Goal: Transaction & Acquisition: Purchase product/service

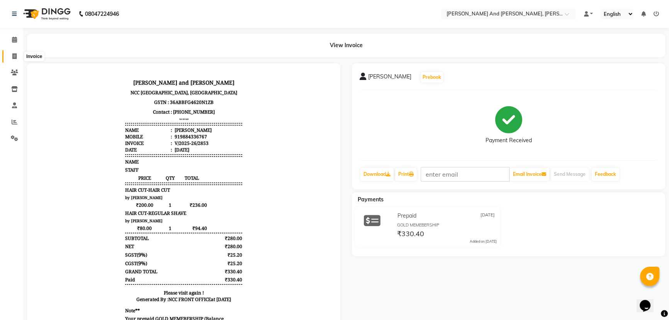
click at [17, 55] on span at bounding box center [15, 56] width 14 height 9
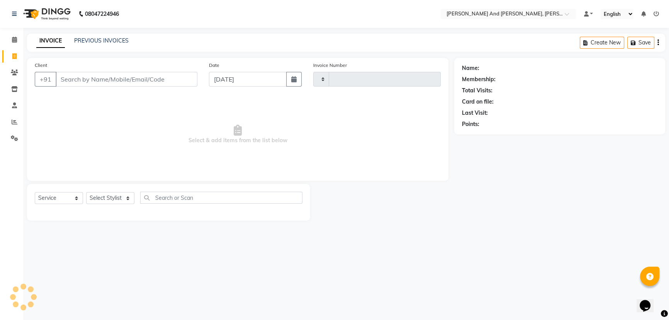
click at [17, 55] on span at bounding box center [15, 56] width 14 height 9
select select "service"
type input "2854"
select select "6766"
select select "P"
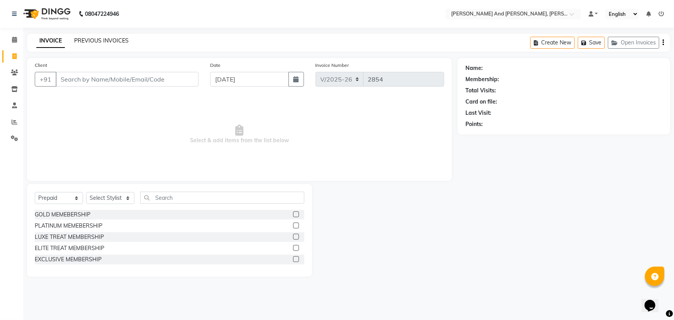
click at [102, 37] on link "PREVIOUS INVOICES" at bounding box center [101, 40] width 54 height 7
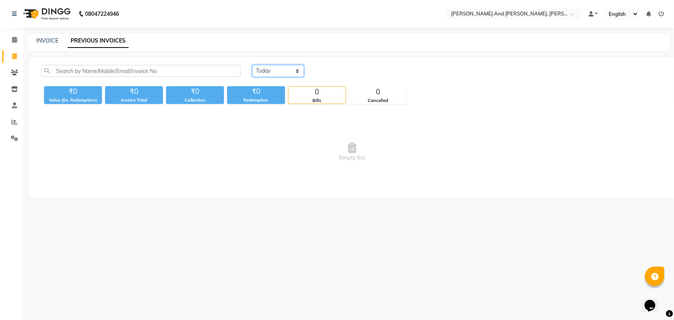
click at [275, 72] on select "[DATE] [DATE] Custom Range" at bounding box center [278, 71] width 52 height 12
select select "[DATE]"
click at [252, 65] on select "[DATE] [DATE] Custom Range" at bounding box center [278, 71] width 52 height 12
click at [277, 72] on select "[DATE] [DATE] Custom Range" at bounding box center [278, 71] width 52 height 12
click at [252, 65] on select "[DATE] [DATE] Custom Range" at bounding box center [278, 71] width 52 height 12
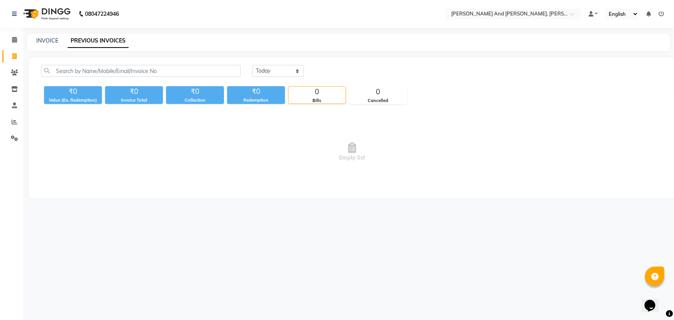
click at [15, 57] on icon at bounding box center [14, 56] width 4 height 6
select select "service"
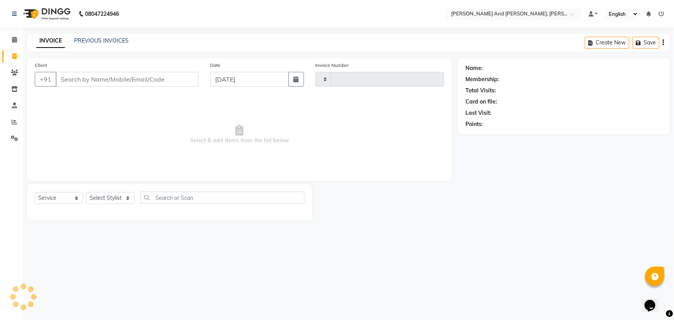
click at [15, 57] on icon at bounding box center [14, 56] width 4 height 6
select select "service"
type input "2854"
select select "6766"
select select "P"
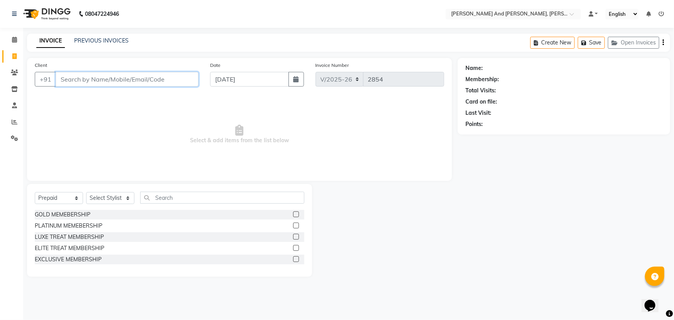
click at [139, 81] on input "Client" at bounding box center [127, 79] width 143 height 15
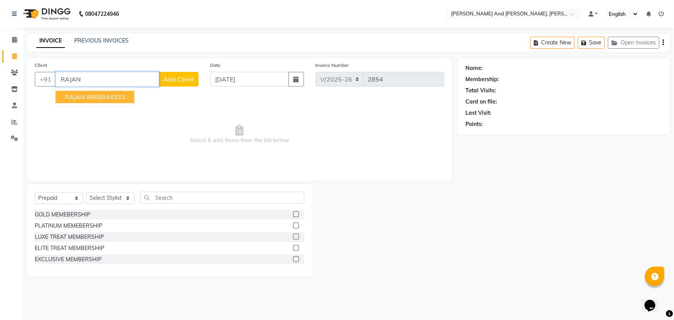
click at [116, 95] on ngb-highlight "9866044333" at bounding box center [106, 97] width 39 height 8
type input "9866044333"
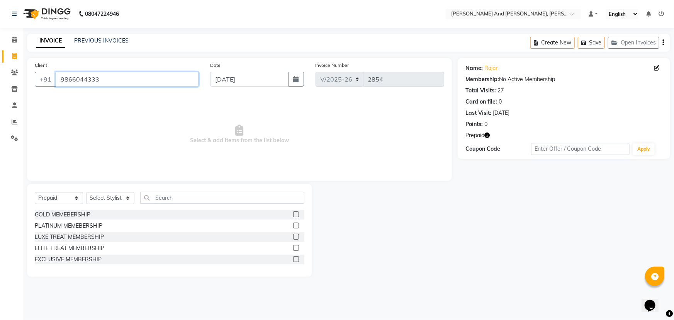
click at [130, 84] on input "9866044333" at bounding box center [127, 79] width 143 height 15
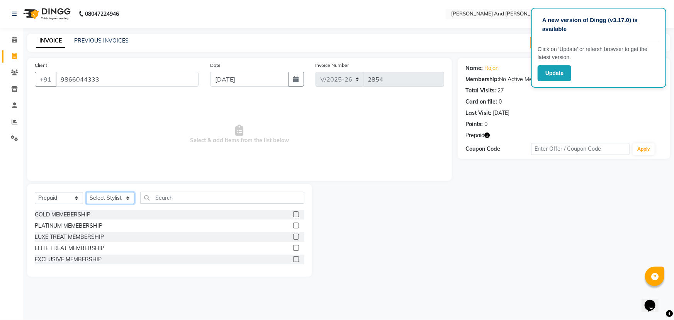
click at [116, 201] on select "Select Stylist ADITI AFREEN 2 [PERSON_NAME] [PERSON_NAME] [PERSON_NAME] 1 [PERS…" at bounding box center [110, 198] width 48 height 12
select select "77530"
click at [86, 192] on select "Select Stylist ADITI AFREEN 2 [PERSON_NAME] [PERSON_NAME] [PERSON_NAME] 1 [PERS…" at bounding box center [110, 198] width 48 height 12
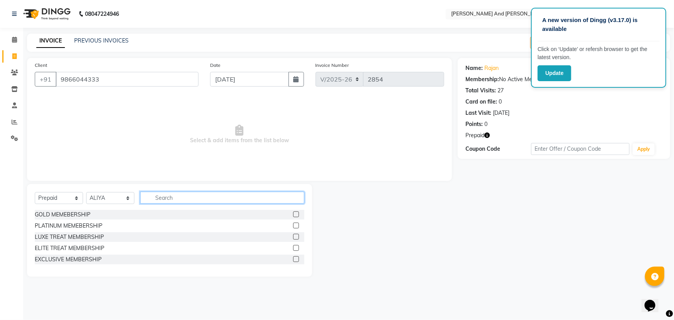
click at [182, 199] on input "text" at bounding box center [222, 198] width 164 height 12
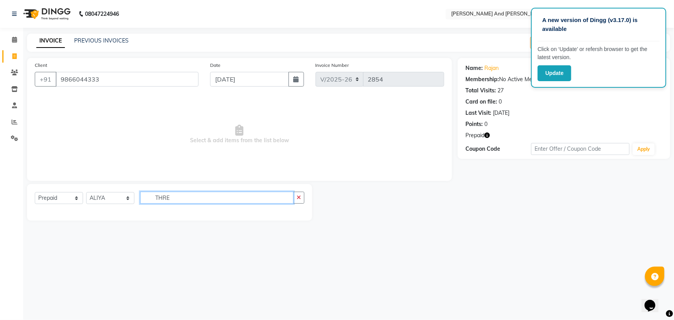
type input "THRE"
click at [363, 136] on span "Select & add items from the list below" at bounding box center [239, 134] width 409 height 77
click at [60, 197] on select "Select Service Product Membership Package Voucher Prepaid Gift Card" at bounding box center [59, 198] width 48 height 12
select select "service"
click at [35, 192] on select "Select Service Product Membership Package Voucher Prepaid Gift Card" at bounding box center [59, 198] width 48 height 12
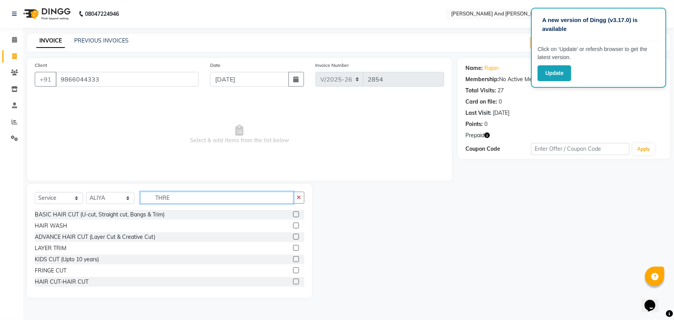
drag, startPoint x: 185, startPoint y: 196, endPoint x: 117, endPoint y: 204, distance: 68.1
click at [117, 204] on div "Select Service Product Membership Package Voucher Prepaid Gift Card Select Styl…" at bounding box center [170, 201] width 270 height 18
type input "THRE"
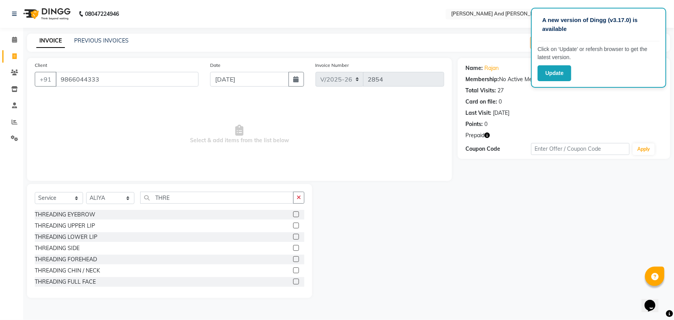
click at [293, 214] on label at bounding box center [296, 214] width 6 height 6
click at [293, 214] on input "checkbox" at bounding box center [295, 214] width 5 height 5
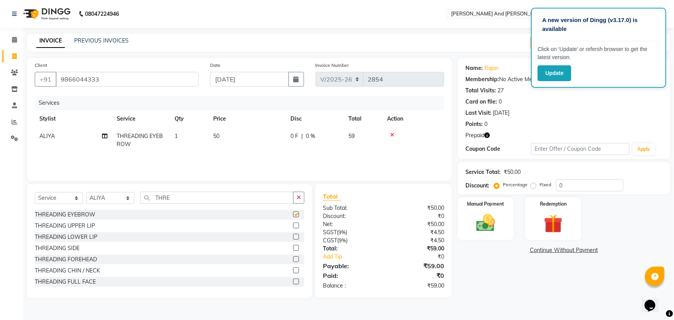
checkbox input "false"
click at [293, 225] on label at bounding box center [296, 225] width 6 height 6
click at [293, 225] on input "checkbox" at bounding box center [295, 225] width 5 height 5
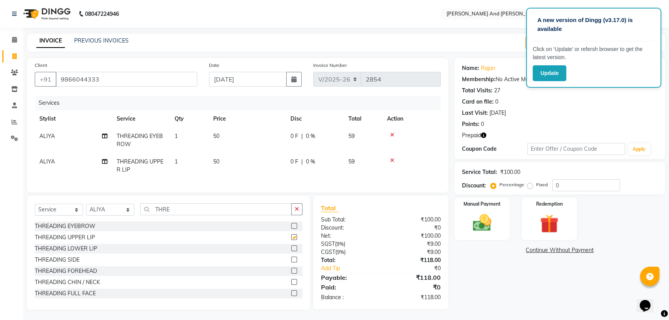
checkbox input "false"
click at [291, 285] on label at bounding box center [294, 282] width 6 height 6
click at [291, 285] on input "checkbox" at bounding box center [293, 282] width 5 height 5
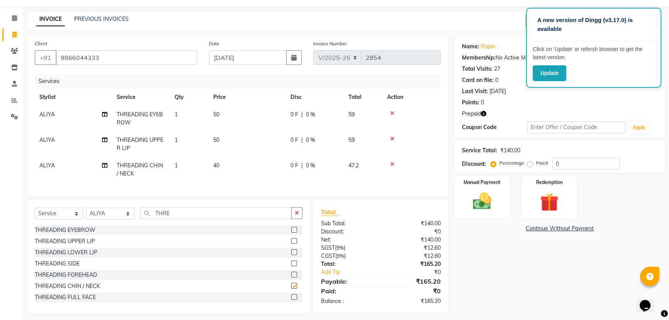
checkbox input "false"
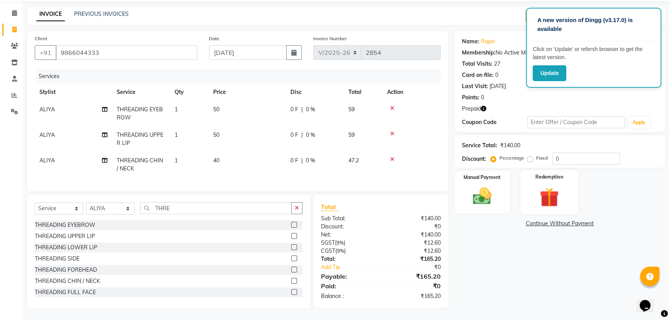
click at [549, 177] on div "Redemption" at bounding box center [549, 192] width 58 height 44
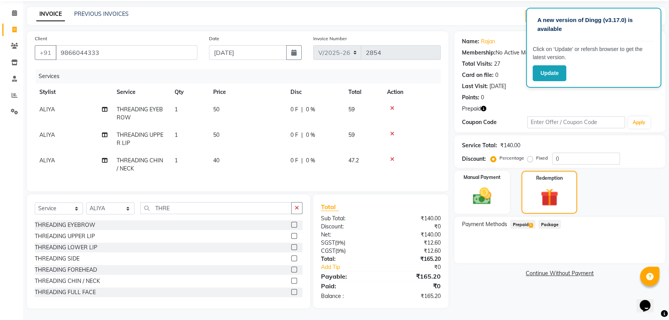
click at [523, 220] on span "Prepaid 1" at bounding box center [522, 224] width 25 height 9
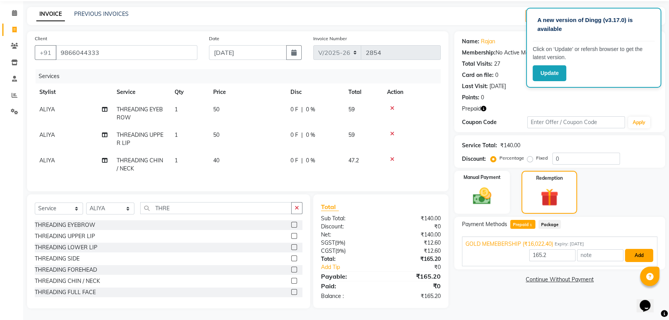
click at [636, 249] on button "Add" at bounding box center [639, 255] width 28 height 13
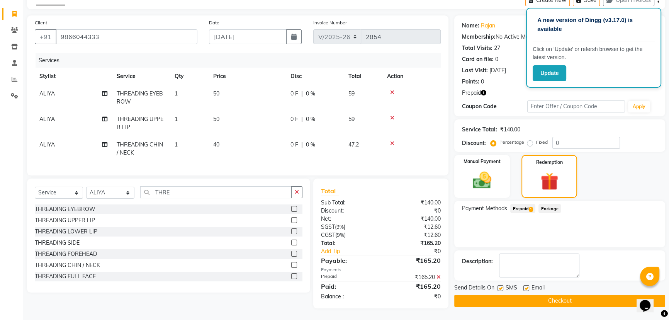
scroll to position [48, 0]
click at [556, 295] on button "Checkout" at bounding box center [559, 301] width 211 height 12
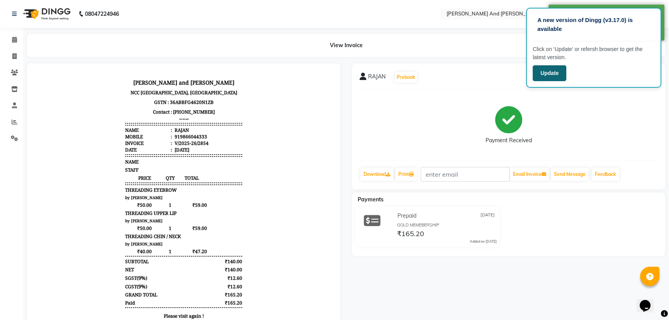
click at [552, 73] on button "Update" at bounding box center [550, 73] width 34 height 16
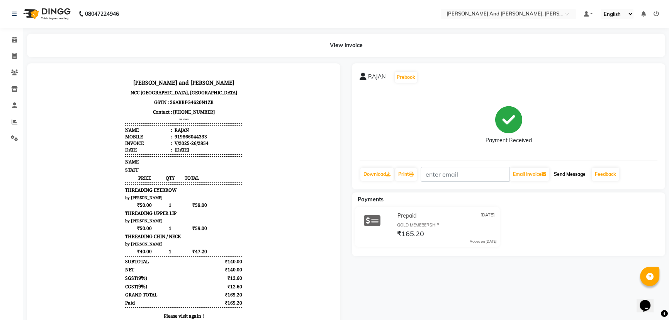
click at [571, 174] on button "Send Message" at bounding box center [570, 174] width 38 height 13
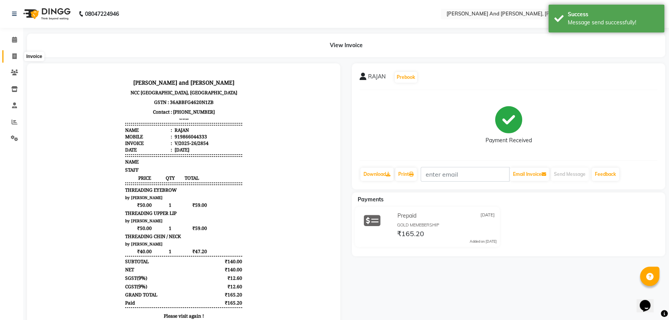
click at [13, 53] on icon at bounding box center [14, 56] width 4 height 6
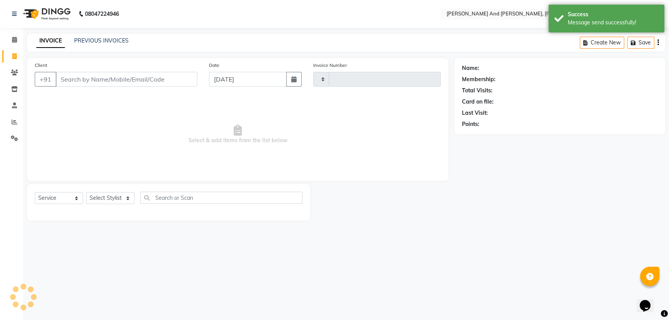
click at [13, 53] on icon at bounding box center [14, 56] width 4 height 6
select select "service"
type input "2855"
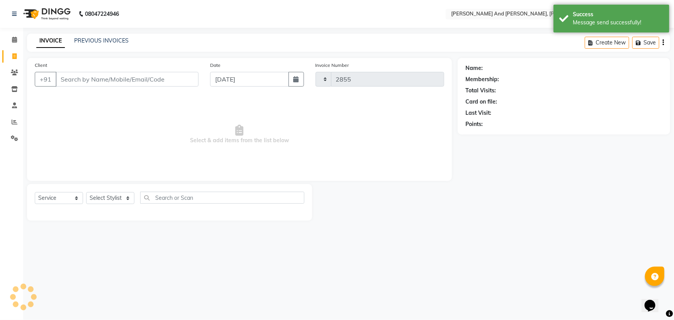
select select "6766"
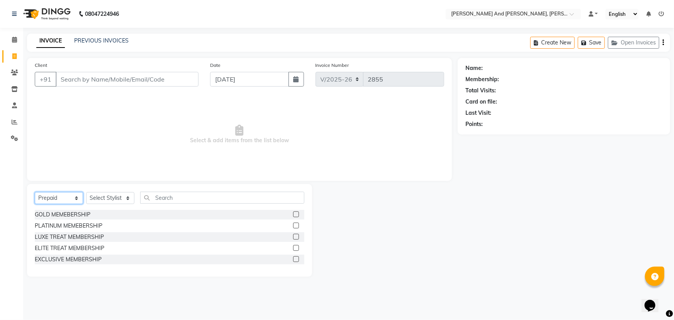
click at [64, 199] on select "Select Service Product Membership Package Voucher Prepaid Gift Card" at bounding box center [59, 198] width 48 height 12
select select "service"
click at [35, 192] on select "Select Service Product Membership Package Voucher Prepaid Gift Card" at bounding box center [59, 198] width 48 height 12
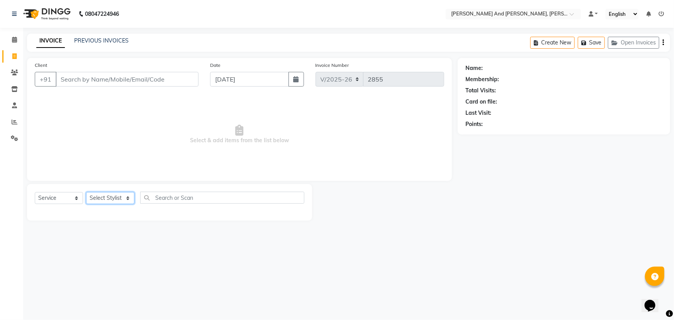
click at [119, 195] on select "Select Stylist ADITI AFREEN 2 [PERSON_NAME] [PERSON_NAME] [PERSON_NAME] 1 [PERS…" at bounding box center [110, 198] width 48 height 12
select select "71835"
click at [86, 192] on select "Select Stylist ADITI AFREEN 2 [PERSON_NAME] [PERSON_NAME] [PERSON_NAME] 1 [PERS…" at bounding box center [110, 198] width 48 height 12
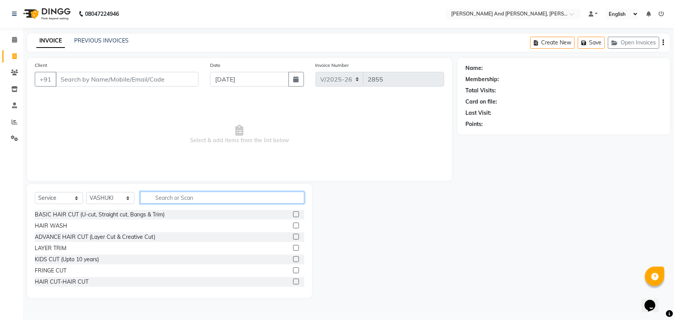
click at [207, 196] on input "text" at bounding box center [222, 198] width 164 height 12
type input "THRE"
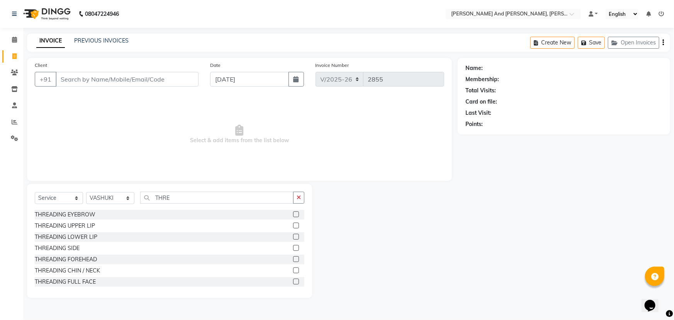
click at [293, 213] on label at bounding box center [296, 214] width 6 height 6
click at [293, 213] on input "checkbox" at bounding box center [295, 214] width 5 height 5
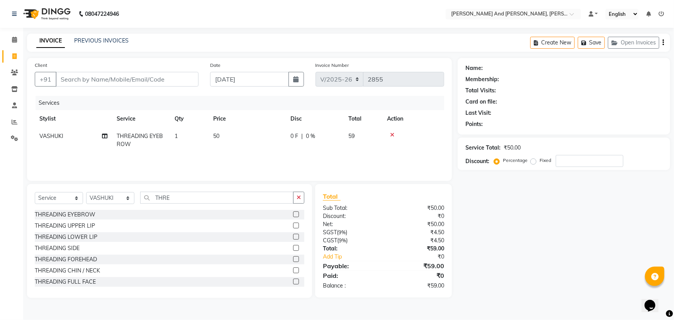
checkbox input "false"
click at [293, 228] on label at bounding box center [296, 225] width 6 height 6
click at [293, 228] on input "checkbox" at bounding box center [295, 225] width 5 height 5
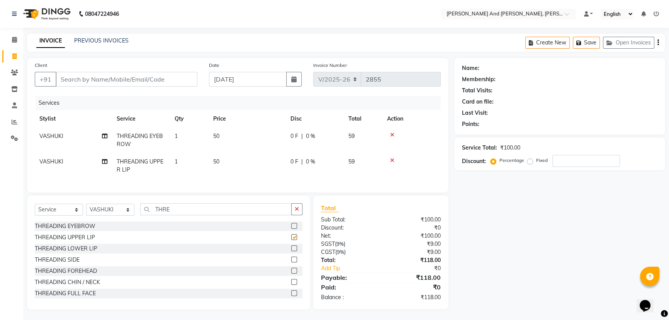
checkbox input "false"
click at [155, 83] on input "Client" at bounding box center [127, 79] width 142 height 15
type input "S"
type input "0"
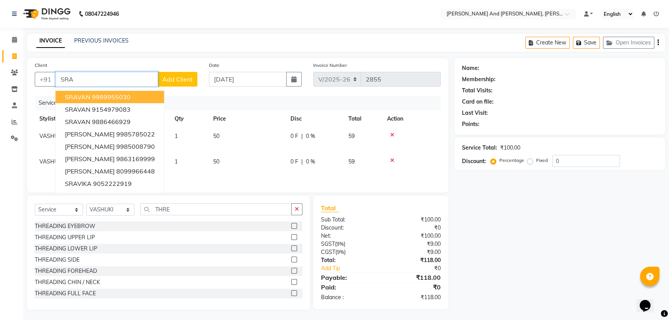
click at [120, 95] on ngb-highlight "9989955030" at bounding box center [111, 97] width 39 height 8
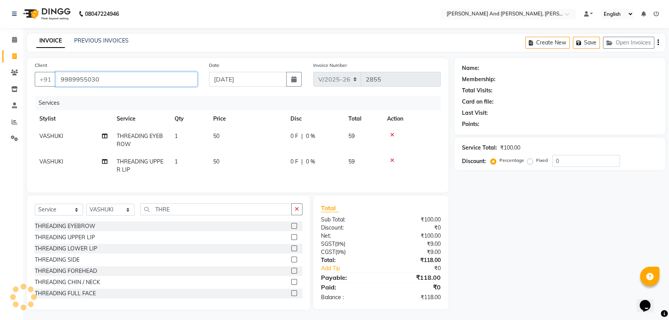
type input "9989955030"
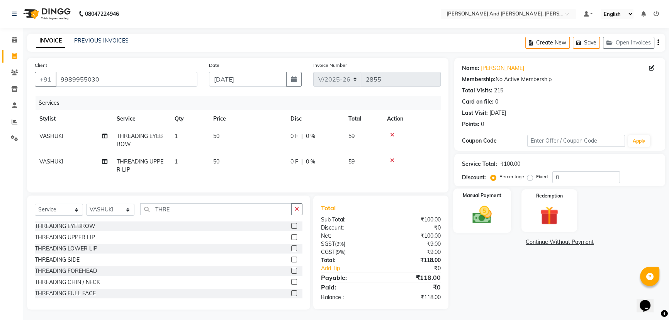
click at [494, 200] on div "Manual Payment" at bounding box center [482, 210] width 58 height 44
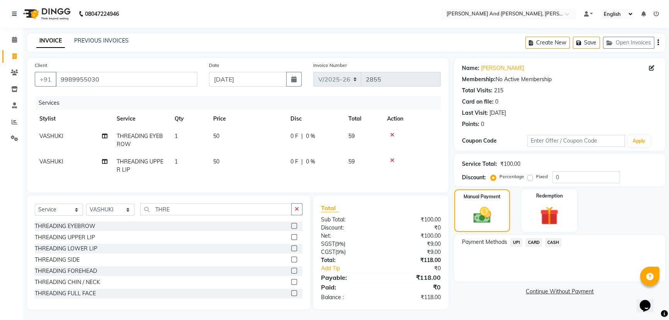
click at [555, 243] on span "CASH" at bounding box center [553, 242] width 17 height 9
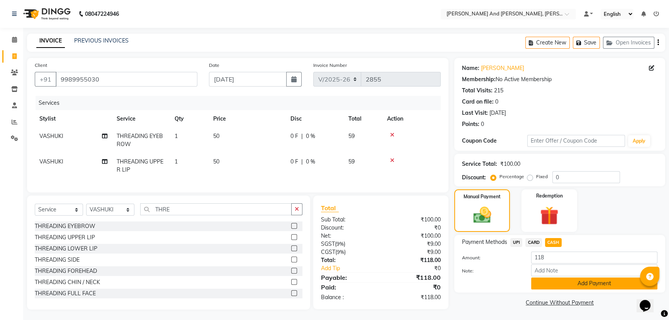
click at [546, 283] on button "Add Payment" at bounding box center [594, 283] width 126 height 12
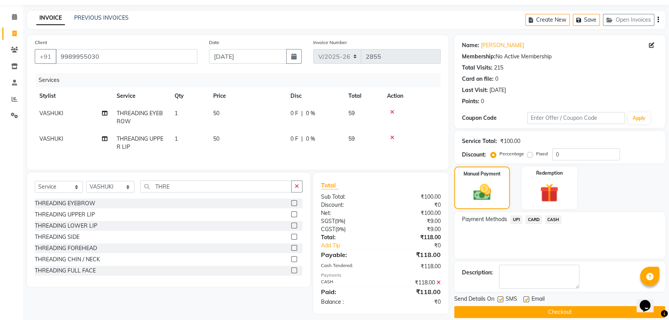
scroll to position [34, 0]
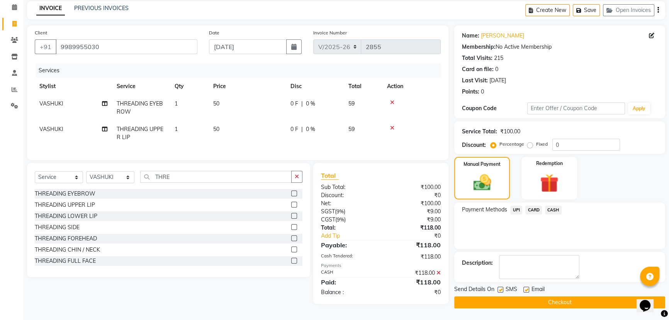
click at [519, 299] on button "Checkout" at bounding box center [559, 302] width 211 height 12
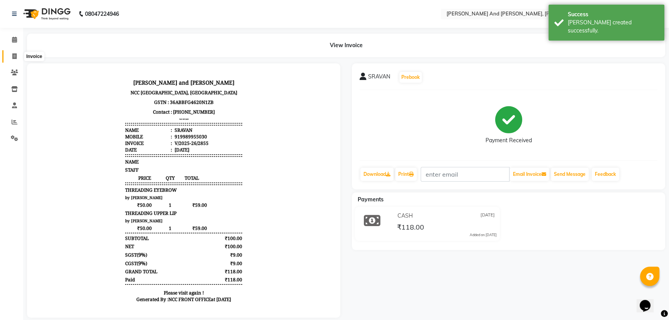
click at [13, 58] on icon at bounding box center [14, 56] width 4 height 6
select select "service"
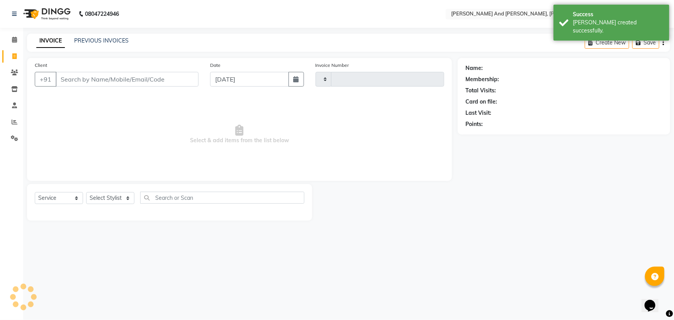
click at [13, 58] on icon at bounding box center [14, 56] width 4 height 6
select select "service"
click at [13, 58] on icon at bounding box center [14, 56] width 4 height 6
select select "service"
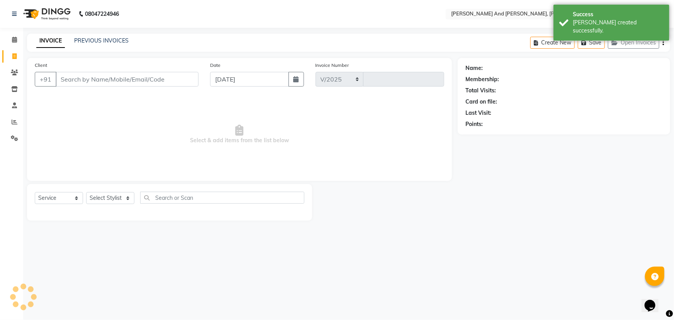
select select "6766"
type input "2856"
select select "P"
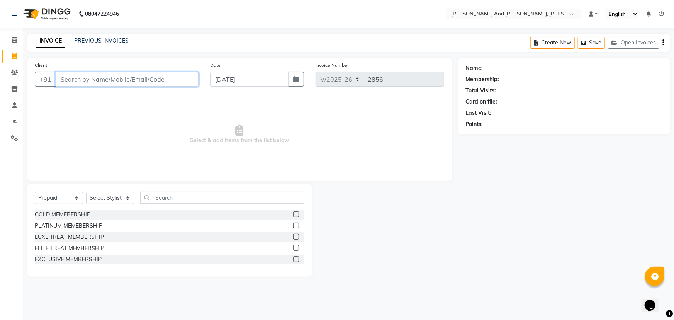
click at [144, 84] on input "Client" at bounding box center [127, 79] width 143 height 15
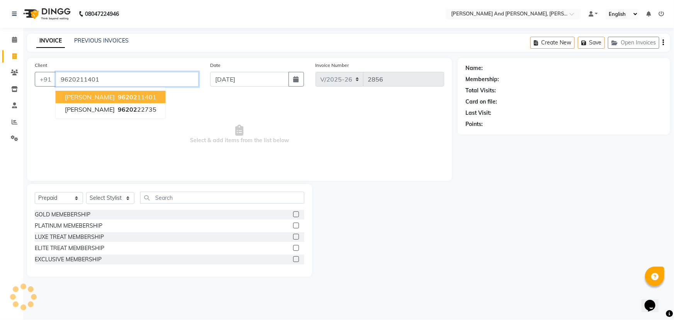
type input "9620211401"
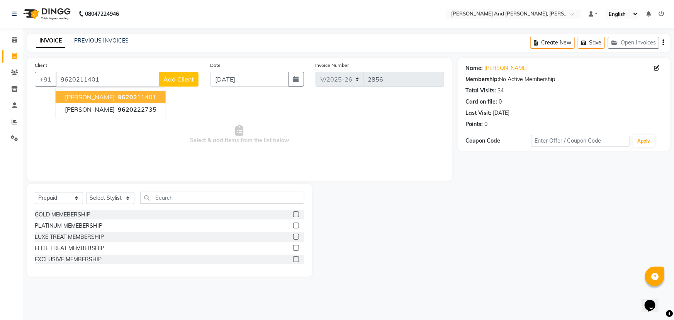
click at [116, 96] on ngb-highlight "96202 11401" at bounding box center [136, 97] width 40 height 8
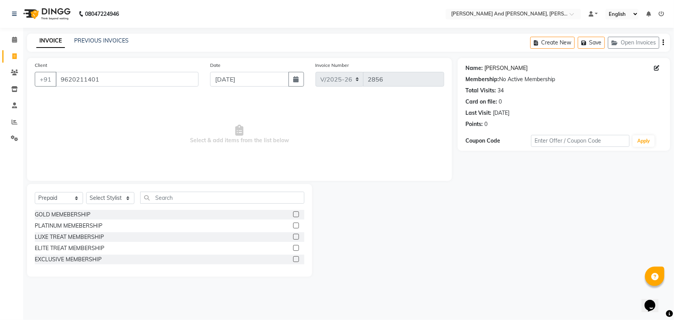
click at [495, 71] on link "Arthi" at bounding box center [505, 68] width 43 height 8
click at [68, 198] on select "Select Service Product Membership Package Voucher Prepaid Gift Card" at bounding box center [59, 198] width 48 height 12
select select "service"
click at [35, 192] on select "Select Service Product Membership Package Voucher Prepaid Gift Card" at bounding box center [59, 198] width 48 height 12
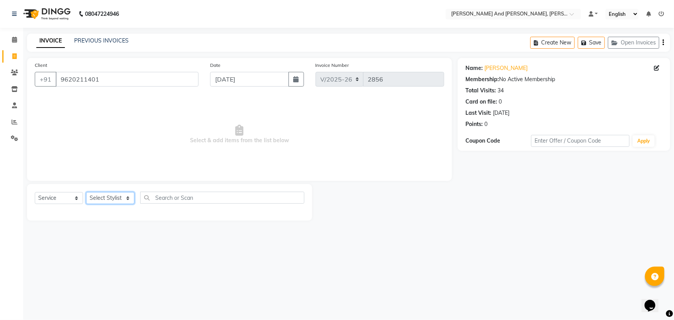
click at [119, 195] on select "Select Stylist ADITI AFREEN 2 [PERSON_NAME] [PERSON_NAME] [PERSON_NAME] 1 [PERS…" at bounding box center [110, 198] width 48 height 12
select select "66353"
click at [86, 192] on select "Select Stylist ADITI AFREEN 2 [PERSON_NAME] [PERSON_NAME] [PERSON_NAME] 1 [PERS…" at bounding box center [110, 198] width 48 height 12
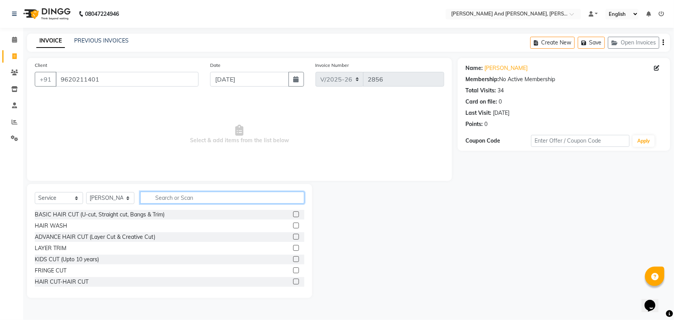
click at [161, 197] on input "text" at bounding box center [222, 198] width 164 height 12
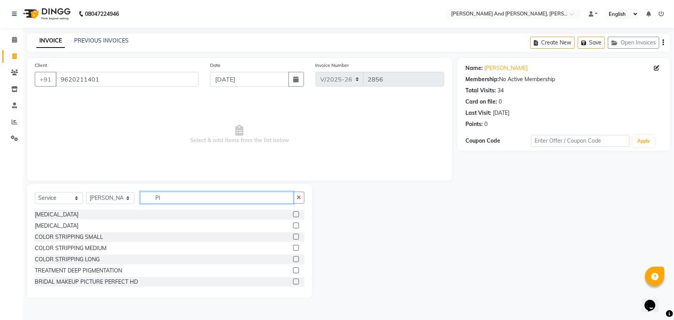
type input "P"
type input "LIP"
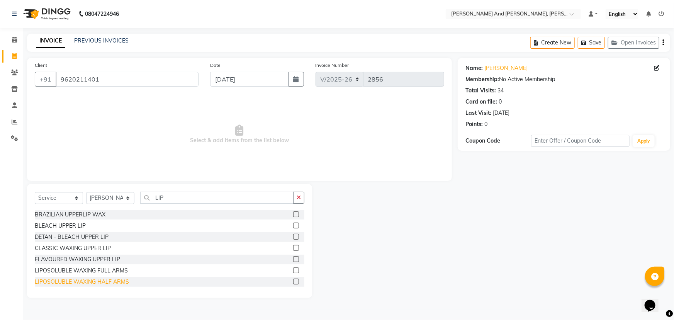
click at [86, 278] on div "LIPOSOLUBLE WAXING HALF ARMS" at bounding box center [82, 282] width 94 height 8
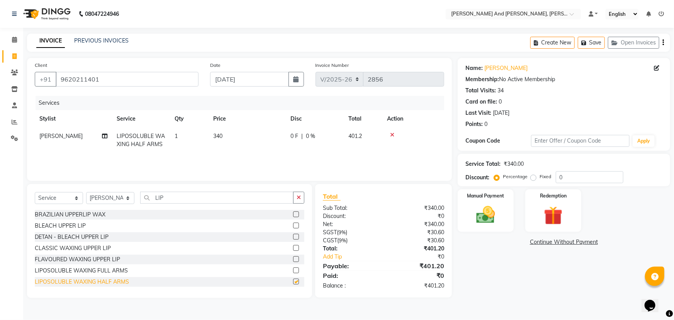
checkbox input "false"
click at [173, 198] on input "LIP" at bounding box center [216, 198] width 153 height 12
type input "L"
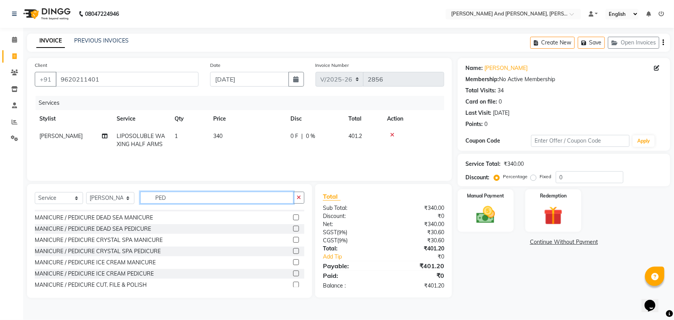
scroll to position [70, 0]
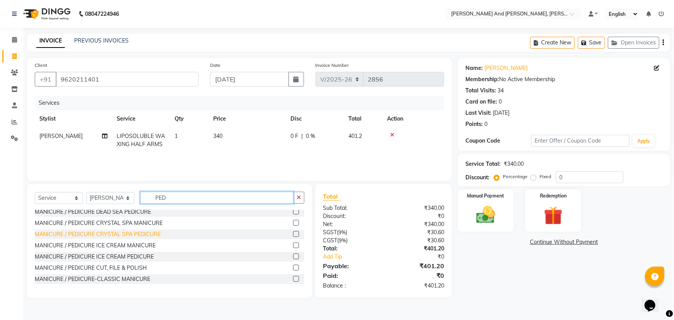
type input "PED"
click at [112, 235] on div "MANICURE / PEDICURE CRYSTAL SPA PEDICURE" at bounding box center [98, 234] width 126 height 8
checkbox input "false"
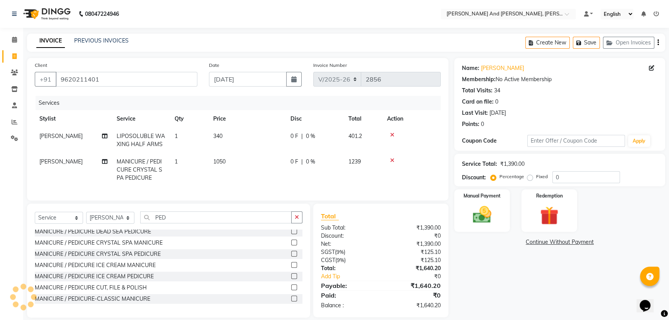
click at [392, 136] on icon at bounding box center [392, 134] width 4 height 5
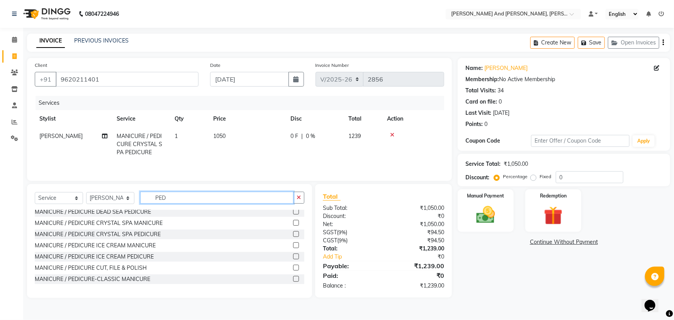
click at [170, 199] on input "PED" at bounding box center [216, 198] width 153 height 12
type input "P"
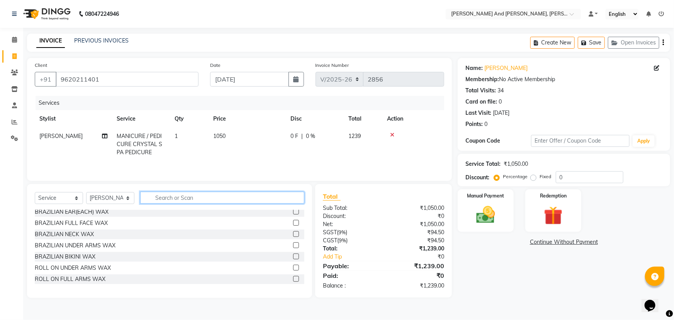
type input "I"
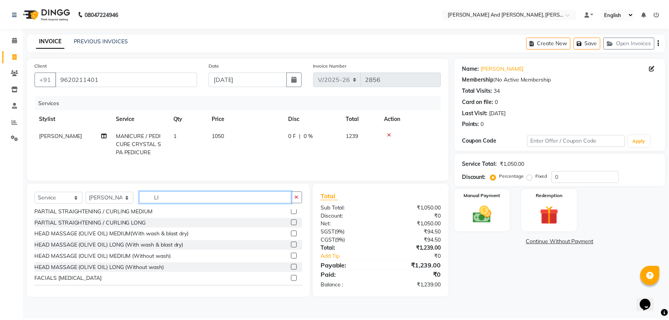
scroll to position [36, 0]
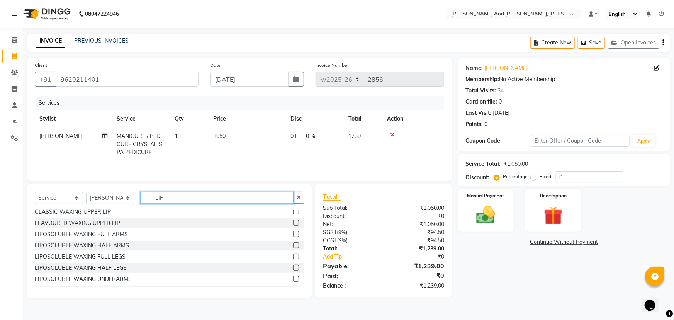
type input "LIP"
click at [293, 268] on label at bounding box center [296, 268] width 6 height 6
click at [293, 268] on input "checkbox" at bounding box center [295, 267] width 5 height 5
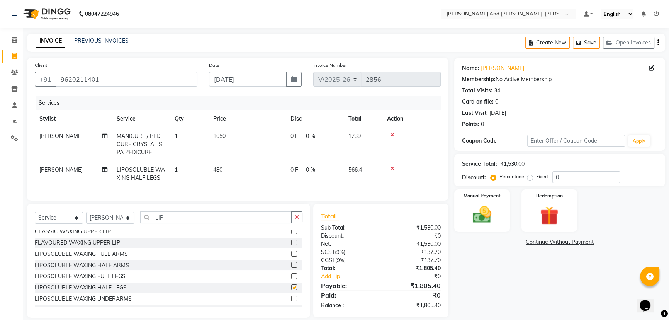
checkbox input "false"
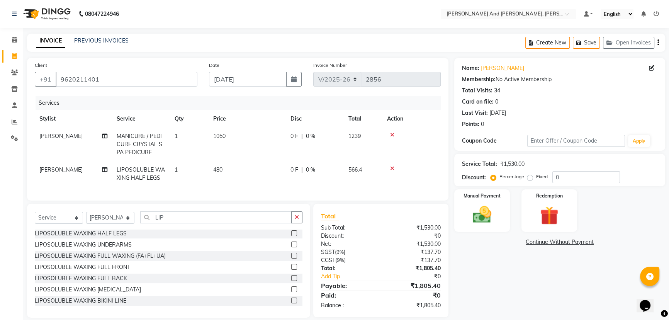
scroll to position [107, 0]
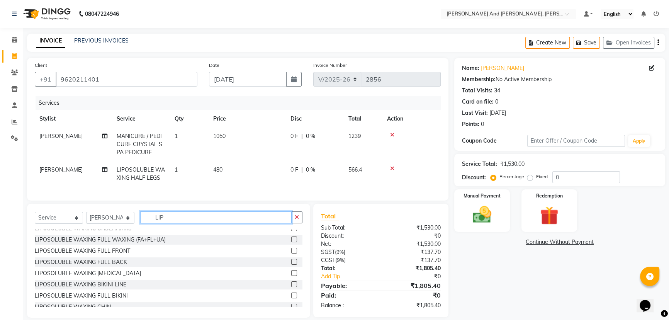
click at [179, 220] on input "LIP" at bounding box center [215, 217] width 151 height 12
type input "L"
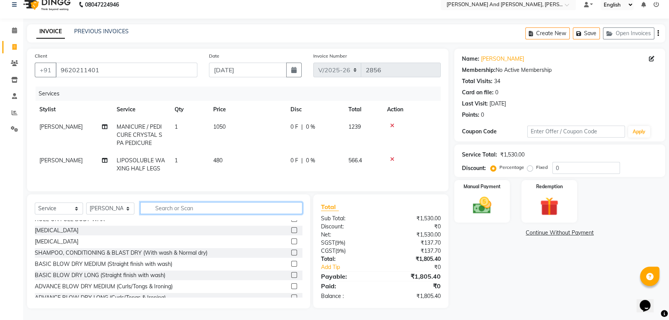
scroll to position [0, 0]
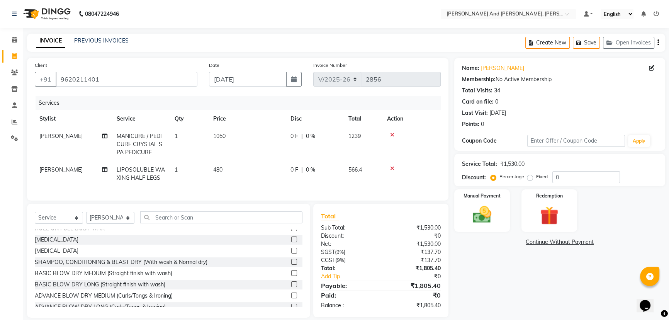
click at [497, 269] on div "Name: Arthi Membership: No Active Membership Total Visits: 34 Card on file: 0 L…" at bounding box center [562, 188] width 217 height 260
click at [148, 81] on input "9620211401" at bounding box center [127, 79] width 142 height 15
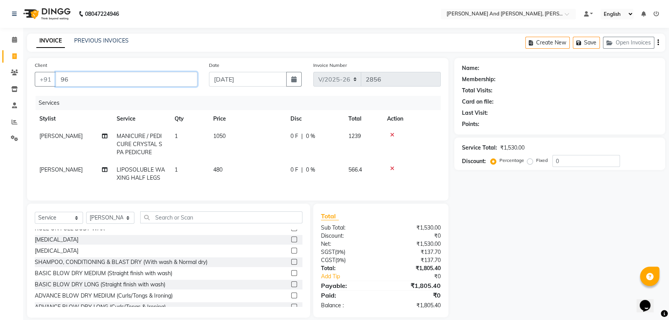
type input "9"
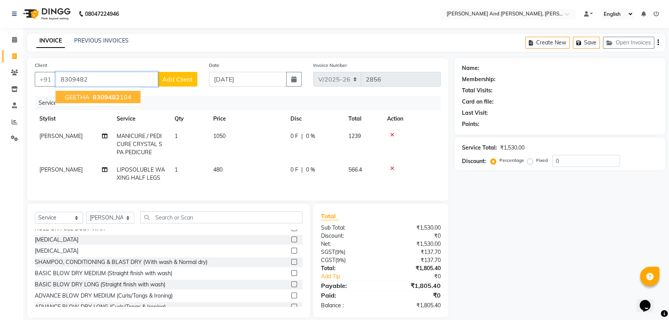
click at [114, 98] on span "8309482" at bounding box center [106, 97] width 27 height 8
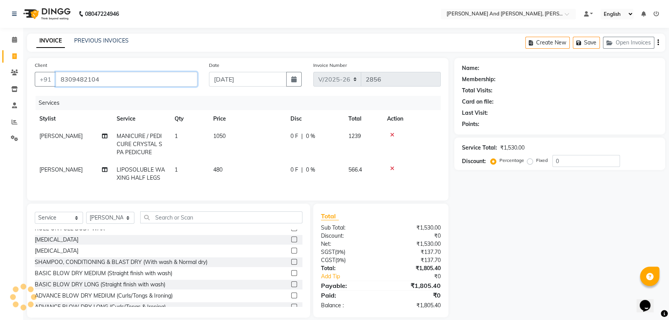
type input "8309482104"
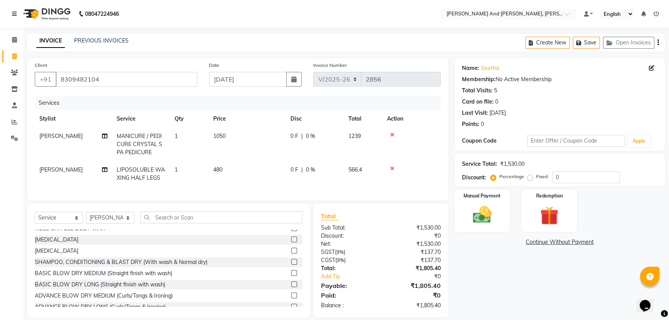
scroll to position [15, 0]
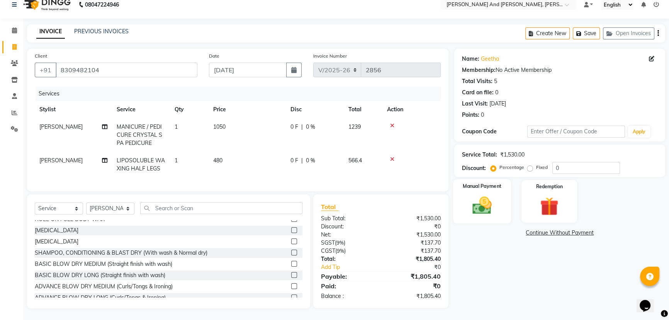
click at [482, 202] on img at bounding box center [481, 205] width 31 height 22
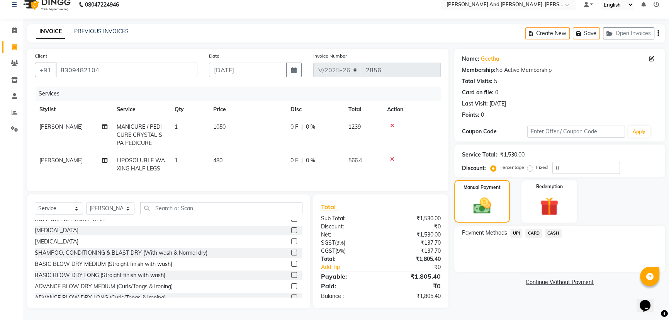
click at [516, 229] on span "UPI" at bounding box center [516, 233] width 12 height 9
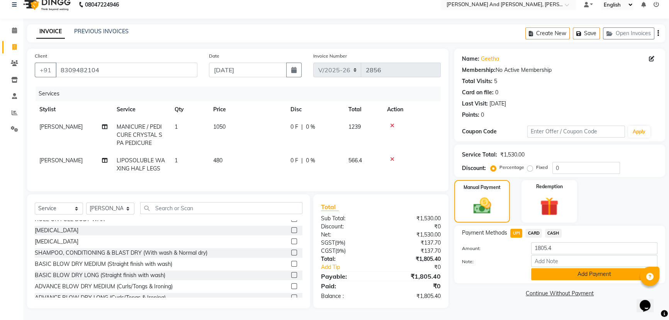
click at [556, 268] on button "Add Payment" at bounding box center [594, 274] width 126 height 12
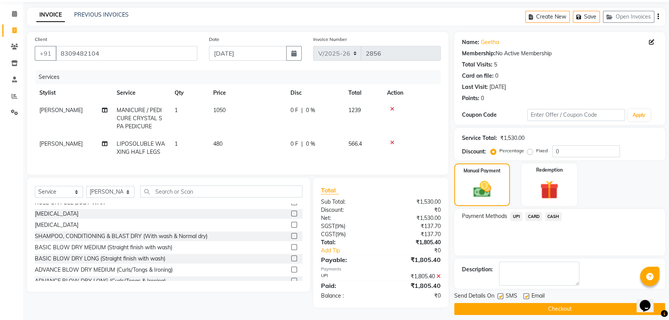
scroll to position [32, 0]
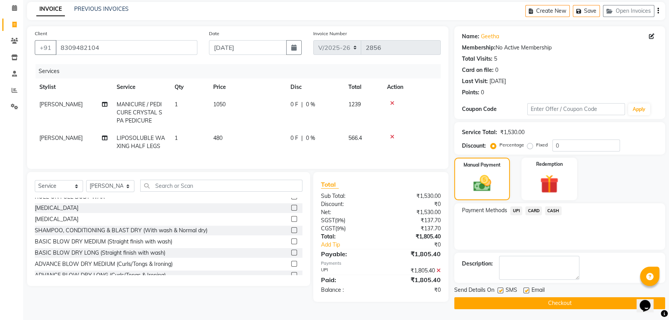
click at [551, 301] on button "Checkout" at bounding box center [559, 303] width 211 height 12
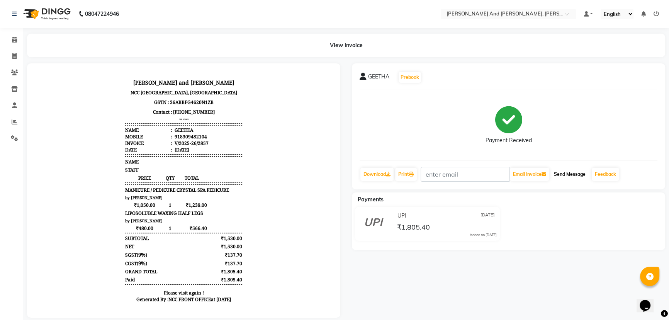
click at [572, 173] on button "Send Message" at bounding box center [570, 174] width 38 height 13
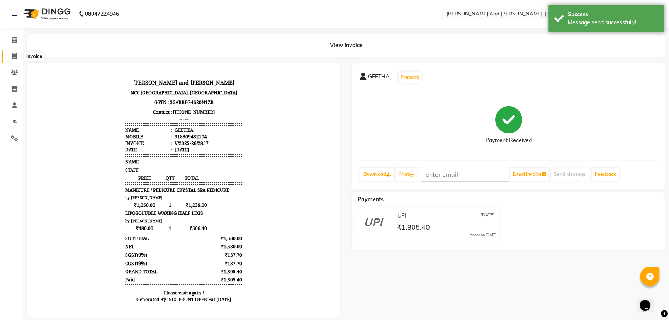
click at [15, 58] on icon at bounding box center [14, 56] width 4 height 6
select select "service"
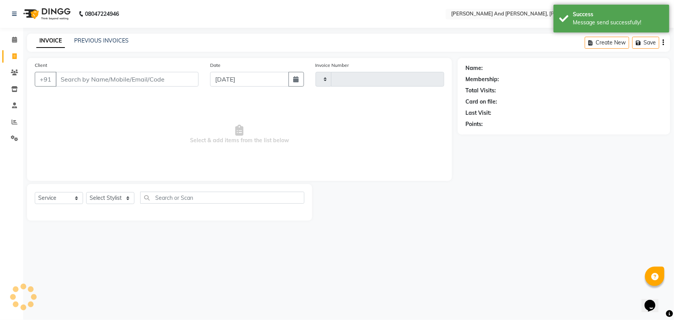
click at [15, 58] on icon at bounding box center [14, 56] width 4 height 6
select select "service"
type input "2858"
select select "6766"
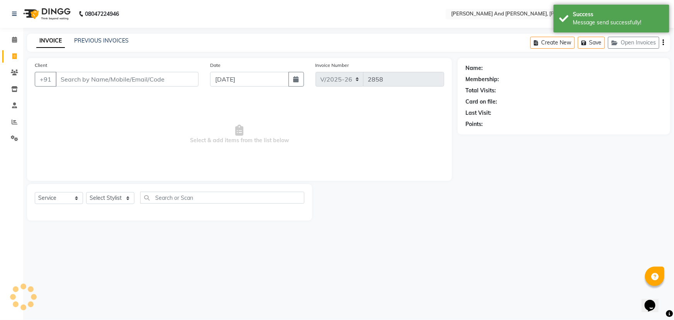
select select "P"
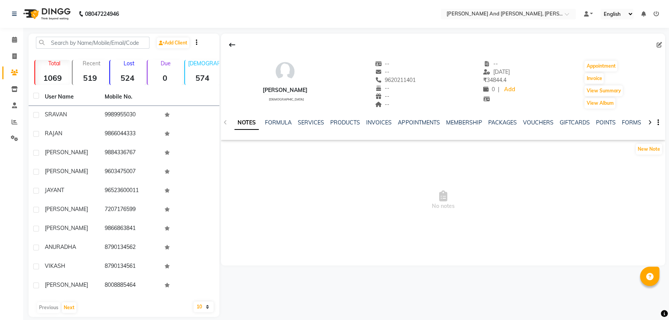
click at [545, 126] on div "VOUCHERS" at bounding box center [537, 123] width 31 height 8
click at [541, 116] on div "NOTES FORMULA SERVICES PRODUCTS INVOICES APPOINTMENTS MEMBERSHIP PACKAGES VOUCH…" at bounding box center [443, 122] width 444 height 27
click at [539, 123] on link "VOUCHERS" at bounding box center [537, 122] width 31 height 7
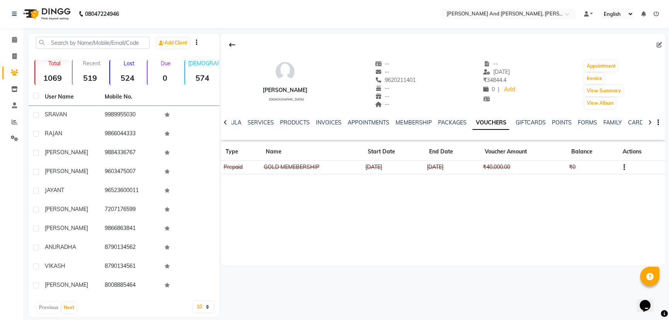
click at [626, 165] on td at bounding box center [640, 168] width 47 height 14
click at [621, 168] on button "button" at bounding box center [622, 167] width 5 height 8
click at [591, 168] on td "Redemption History" at bounding box center [587, 167] width 48 height 9
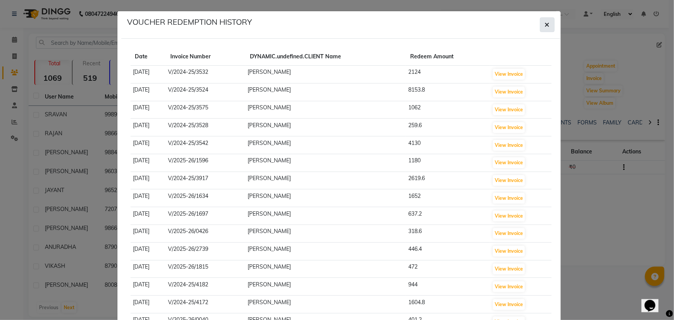
click at [550, 23] on button "button" at bounding box center [547, 24] width 15 height 15
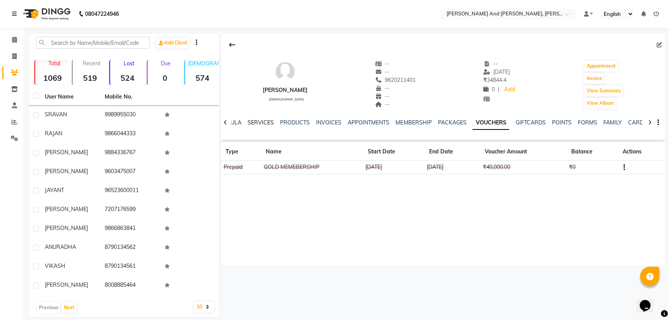
click at [258, 121] on link "SERVICES" at bounding box center [261, 122] width 26 height 7
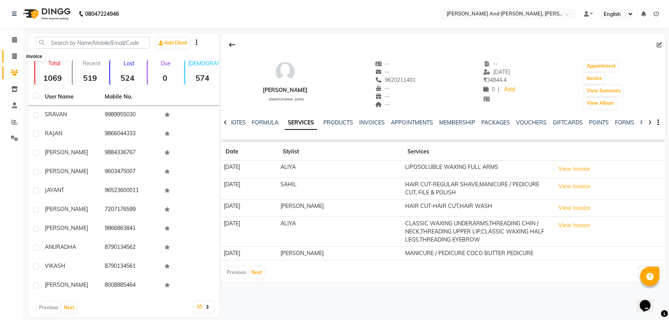
click at [12, 55] on icon at bounding box center [14, 56] width 4 height 6
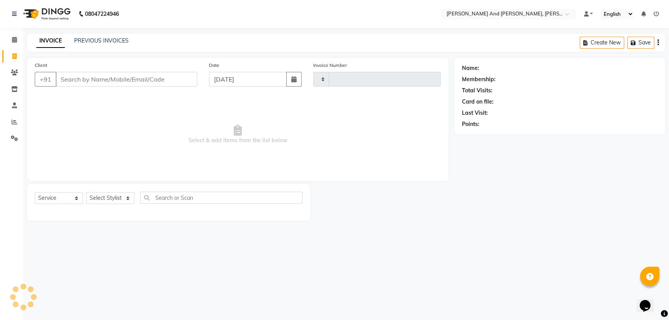
click at [12, 55] on icon at bounding box center [14, 56] width 4 height 6
select select "service"
select select "6766"
type input "2856"
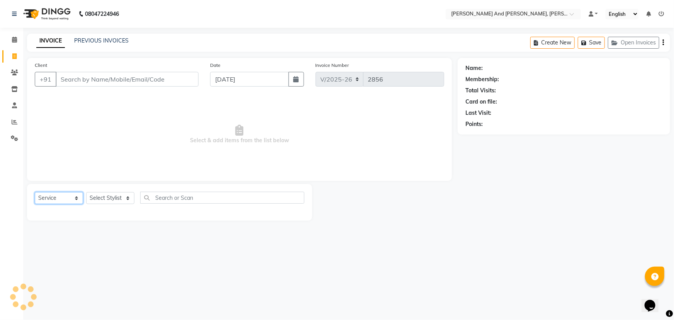
click at [59, 199] on select "Select Service Product Membership Package Voucher Prepaid Gift Card" at bounding box center [59, 198] width 48 height 12
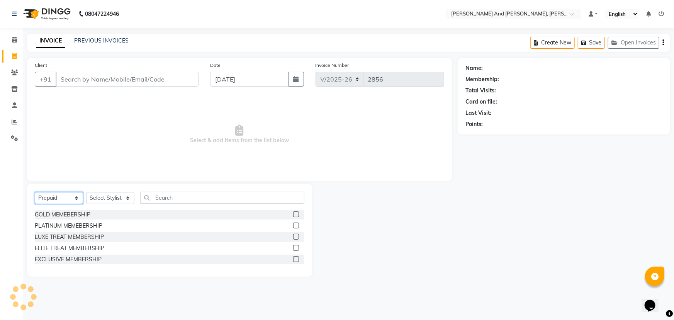
select select "service"
click at [35, 192] on select "Select Service Product Membership Package Voucher Prepaid Gift Card" at bounding box center [59, 198] width 48 height 12
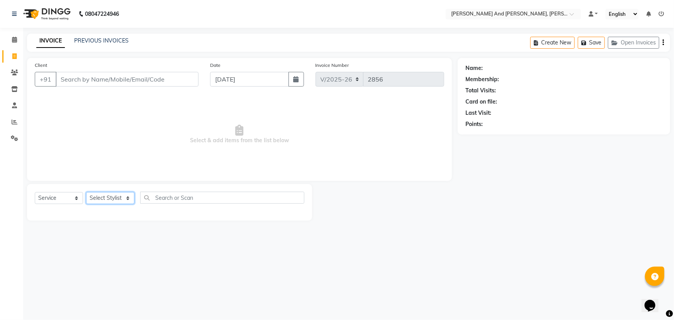
click at [98, 197] on select "Select Stylist ADITI AFREEN 2 [PERSON_NAME] [PERSON_NAME] [PERSON_NAME] 1 [PERS…" at bounding box center [110, 198] width 48 height 12
select select "76965"
click at [86, 192] on select "Select Stylist ADITI AFREEN 2 [PERSON_NAME] [PERSON_NAME] [PERSON_NAME] 1 [PERS…" at bounding box center [110, 198] width 48 height 12
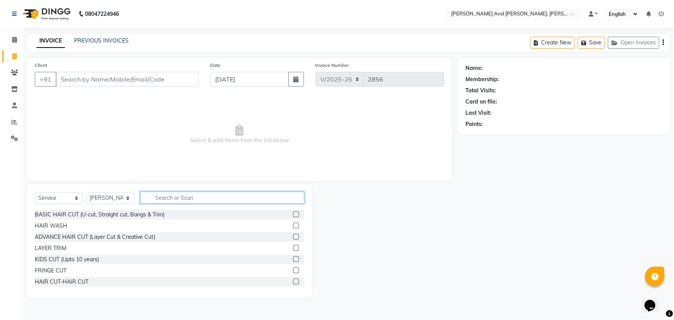
click at [192, 195] on input "text" at bounding box center [222, 198] width 164 height 12
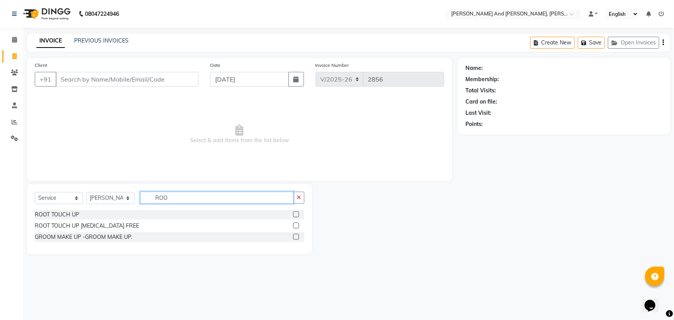
type input "ROO"
click at [297, 237] on label at bounding box center [296, 237] width 6 height 6
click at [297, 237] on input "checkbox" at bounding box center [295, 236] width 5 height 5
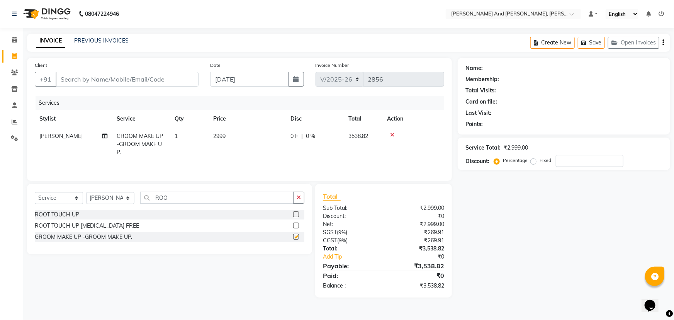
checkbox input "false"
click at [295, 226] on label at bounding box center [296, 225] width 6 height 6
click at [295, 226] on input "checkbox" at bounding box center [295, 225] width 5 height 5
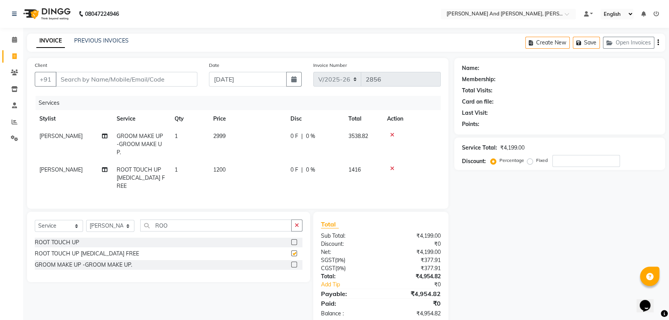
checkbox input "false"
click at [390, 135] on icon at bounding box center [392, 134] width 4 height 5
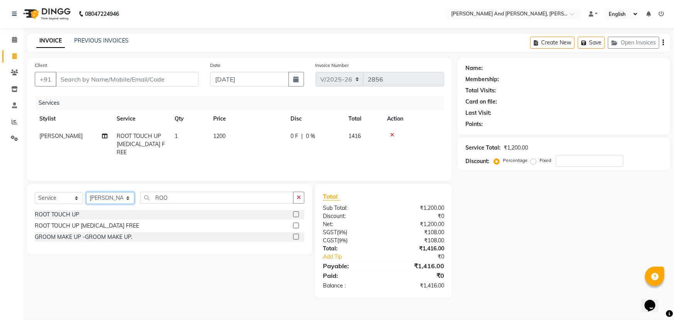
click at [110, 198] on select "Select Stylist ADITI AFREEN 2 [PERSON_NAME] [PERSON_NAME] [PERSON_NAME] 1 [PERS…" at bounding box center [110, 198] width 48 height 12
select select "77530"
click at [86, 192] on select "Select Stylist ADITI AFREEN 2 [PERSON_NAME] [PERSON_NAME] [PERSON_NAME] 1 [PERS…" at bounding box center [110, 198] width 48 height 12
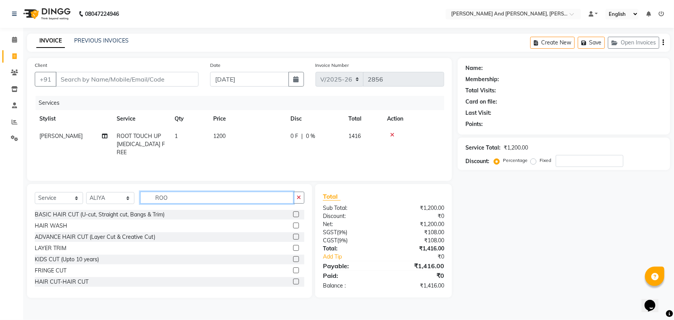
click at [170, 197] on input "ROO" at bounding box center [216, 198] width 153 height 12
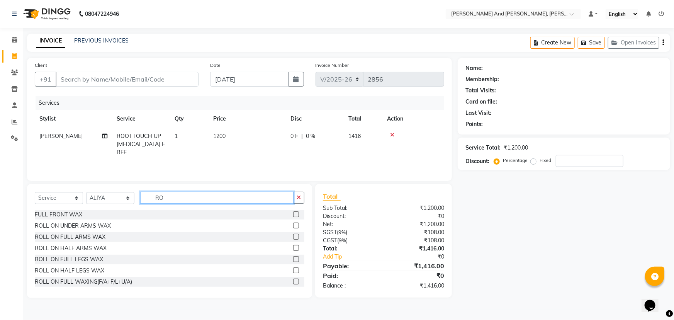
type input "R"
type input "THR"
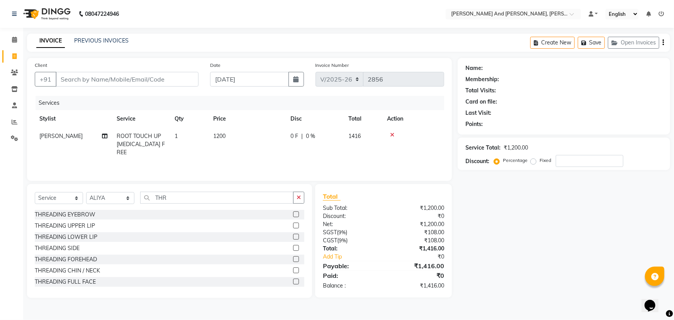
click at [293, 215] on label at bounding box center [296, 214] width 6 height 6
click at [293, 215] on input "checkbox" at bounding box center [295, 214] width 5 height 5
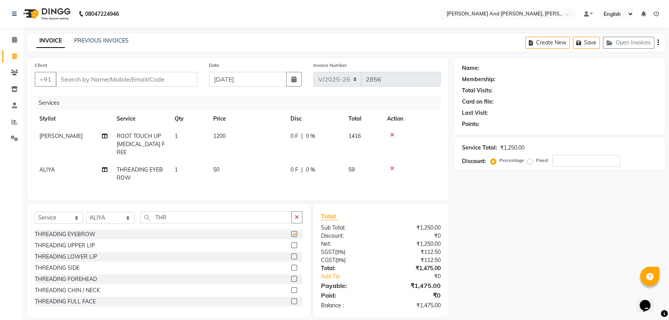
checkbox input "false"
click at [81, 242] on div "THREADING UPPER LIP" at bounding box center [65, 245] width 60 height 8
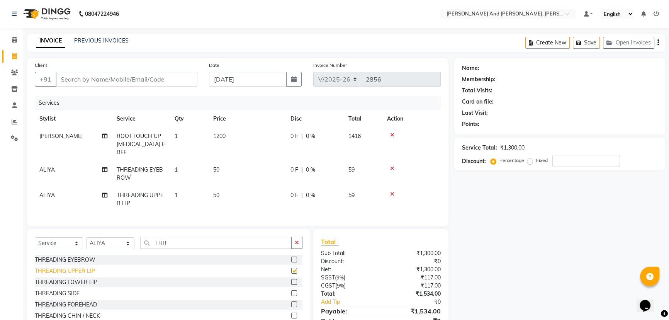
checkbox input "false"
click at [85, 77] on input "Client" at bounding box center [127, 79] width 142 height 15
type input "7"
type input "0"
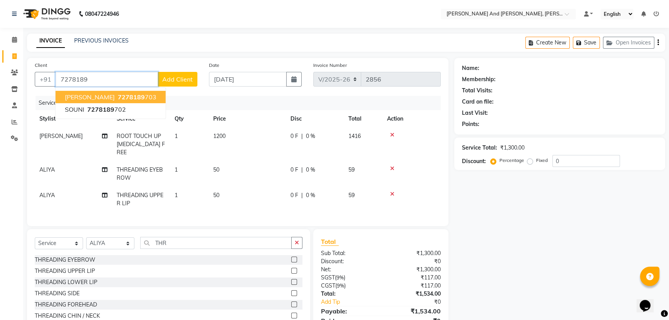
click at [76, 95] on span "soumya" at bounding box center [90, 97] width 50 height 8
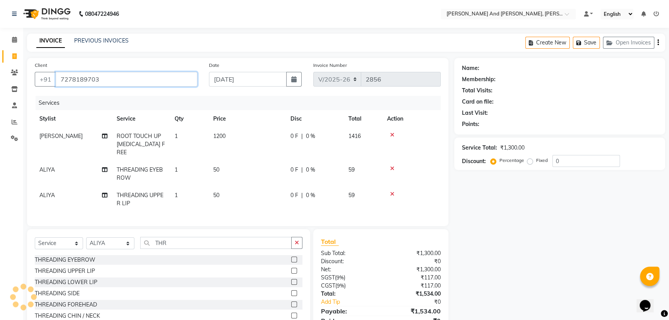
type input "7278189703"
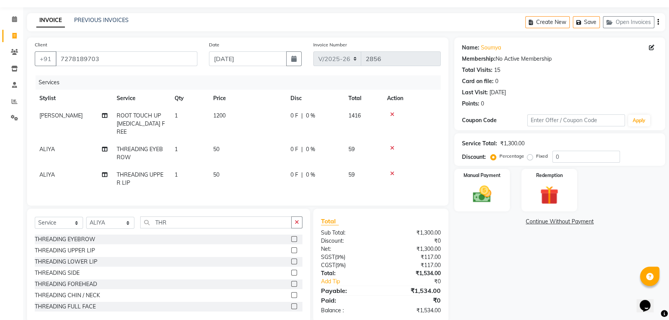
scroll to position [32, 0]
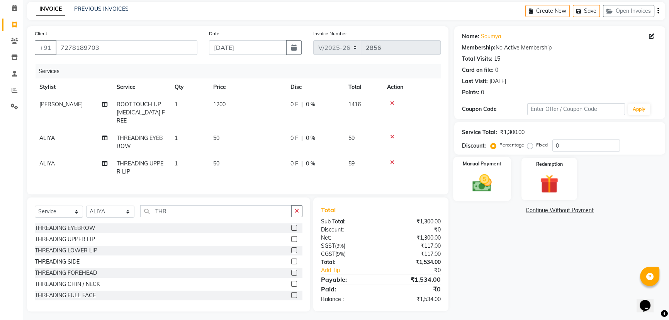
click at [499, 174] on div "Manual Payment" at bounding box center [482, 179] width 58 height 44
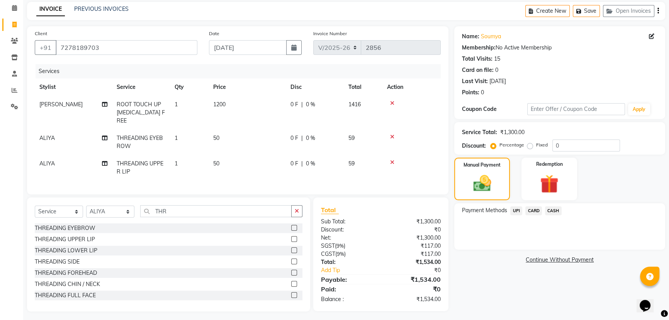
click at [517, 210] on span "UPI" at bounding box center [516, 210] width 12 height 9
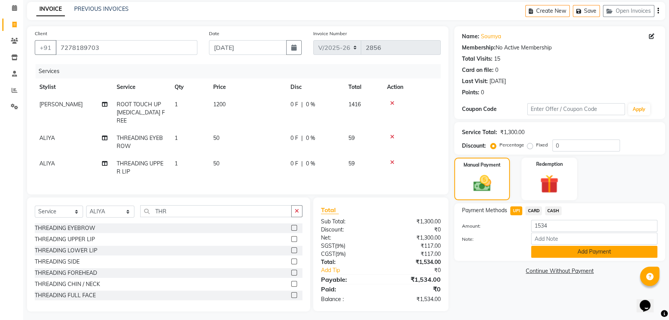
click at [572, 252] on button "Add Payment" at bounding box center [594, 252] width 126 height 12
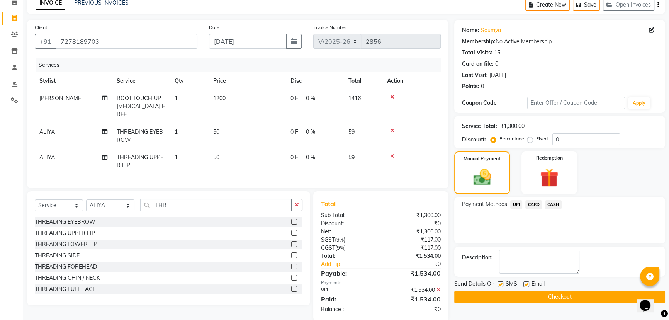
scroll to position [48, 0]
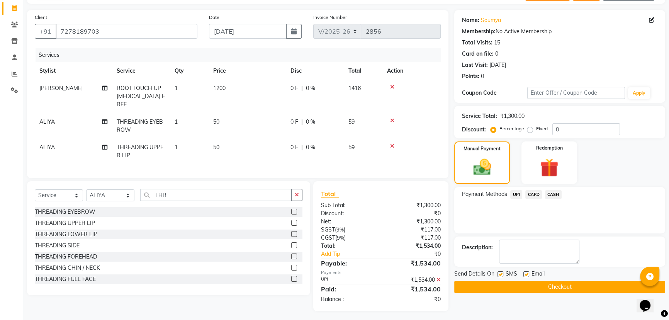
click at [569, 286] on button "Checkout" at bounding box center [559, 287] width 211 height 12
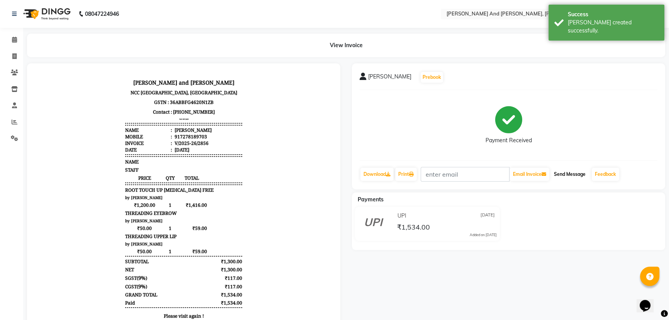
click at [567, 175] on button "Send Message" at bounding box center [570, 174] width 38 height 13
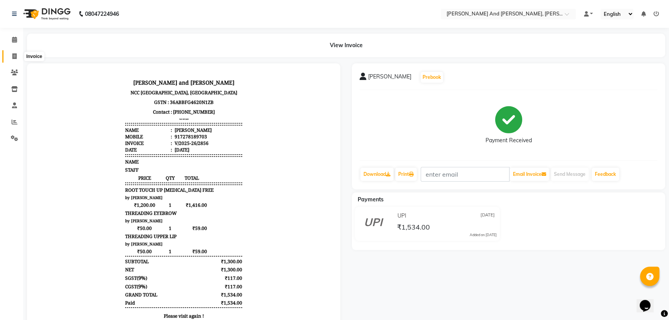
click at [11, 58] on span at bounding box center [15, 56] width 14 height 9
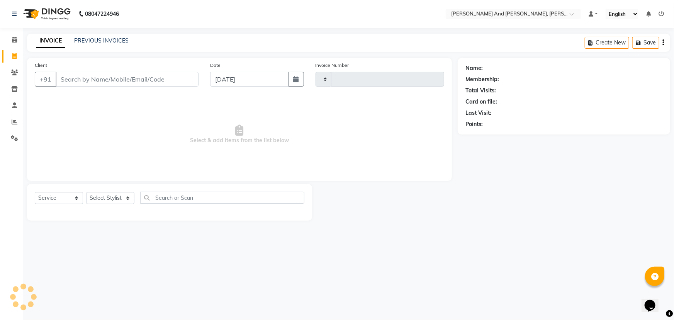
click at [11, 58] on span at bounding box center [15, 56] width 14 height 9
select select "service"
type input "2858"
select select "6766"
select select "P"
